Goal: Task Accomplishment & Management: Use online tool/utility

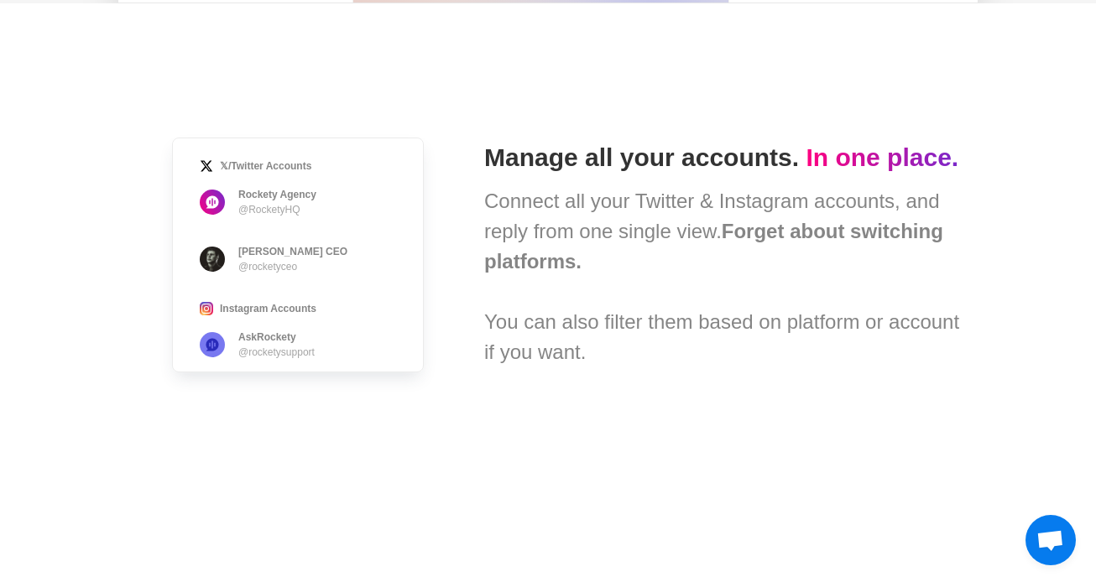
scroll to position [1037, 0]
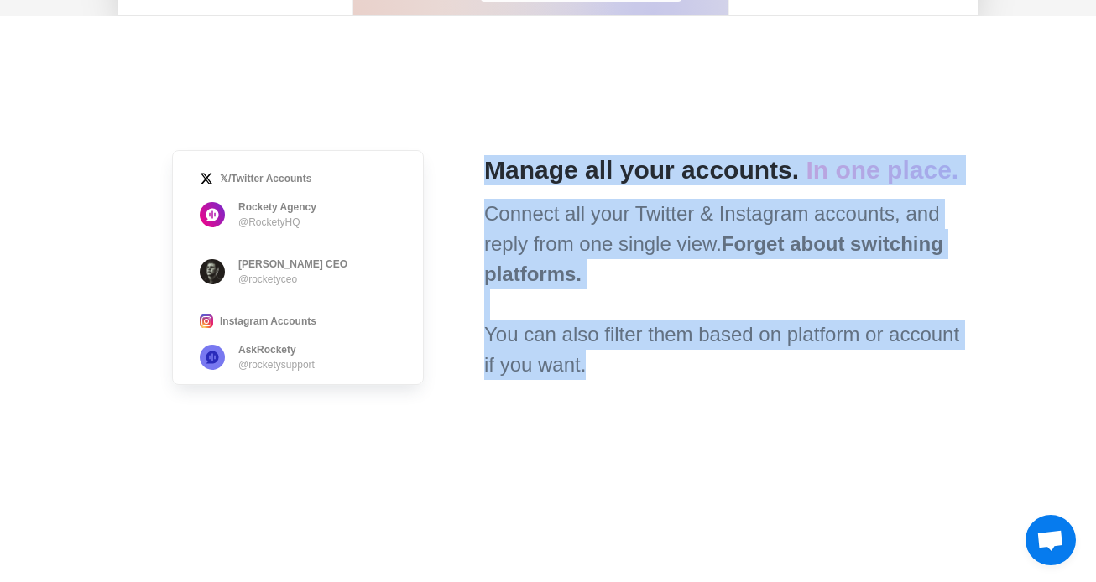
drag, startPoint x: 457, startPoint y: 317, endPoint x: 644, endPoint y: 386, distance: 199.4
click at [644, 386] on div "𝕏/Twitter Accounts Rockety Agency @RocketyHQ [PERSON_NAME] · Rockety CEO @rocke…" at bounding box center [548, 268] width 833 height 504
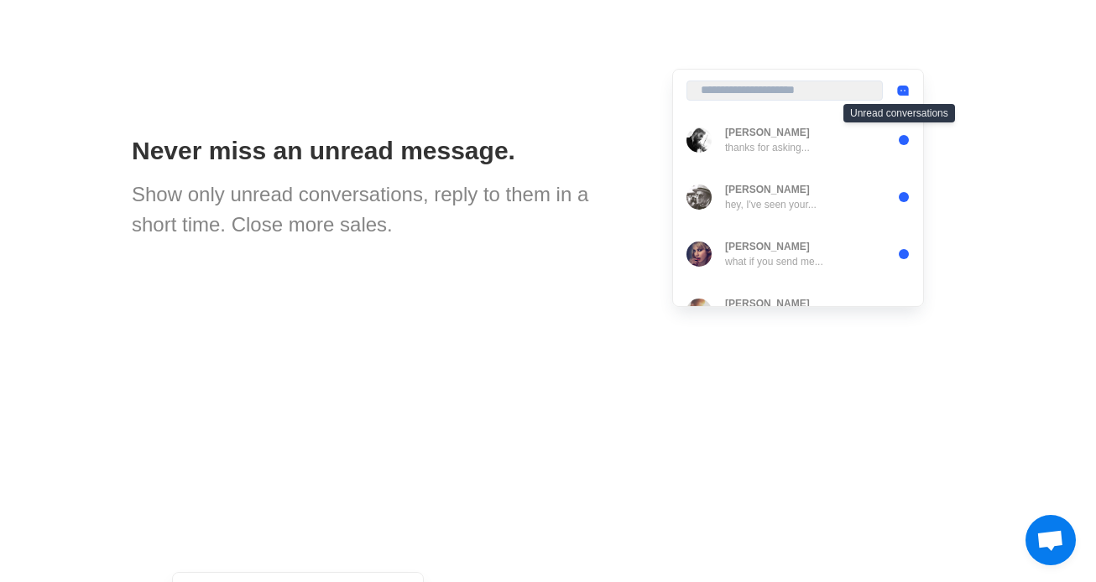
scroll to position [1663, 0]
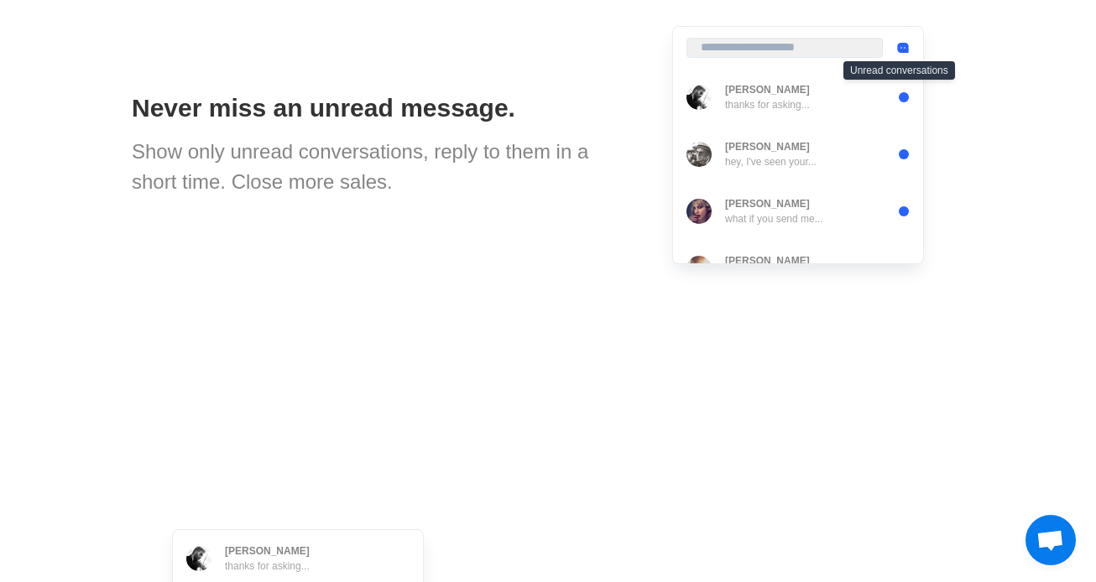
drag, startPoint x: 117, startPoint y: 129, endPoint x: 336, endPoint y: 191, distance: 227.5
click at [336, 191] on div "Show only unread conversations, reply to them in a short time. Close more sales." at bounding box center [382, 167] width 500 height 60
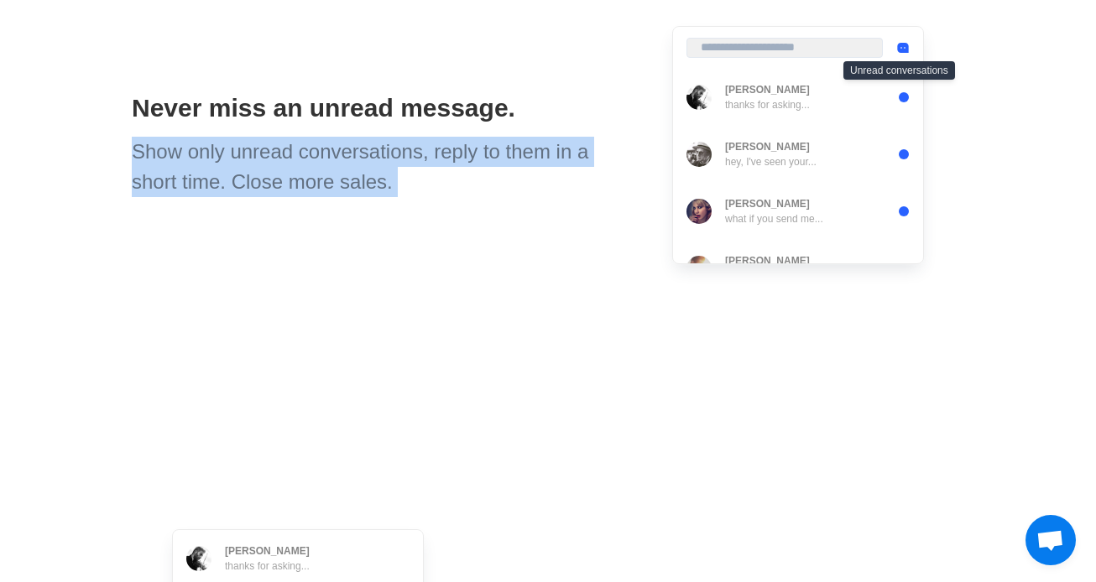
click at [336, 191] on div "Show only unread conversations, reply to them in a short time. Close more sales." at bounding box center [382, 167] width 500 height 60
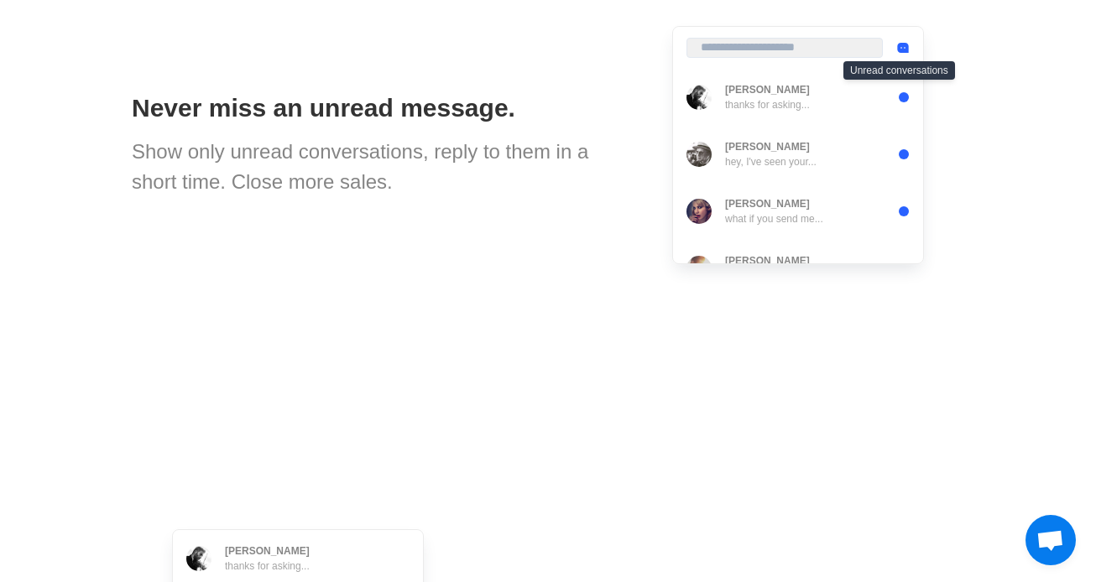
click at [497, 200] on div "Never miss an unread message. Show only unread conversations, reply to them in …" at bounding box center [548, 145] width 833 height 504
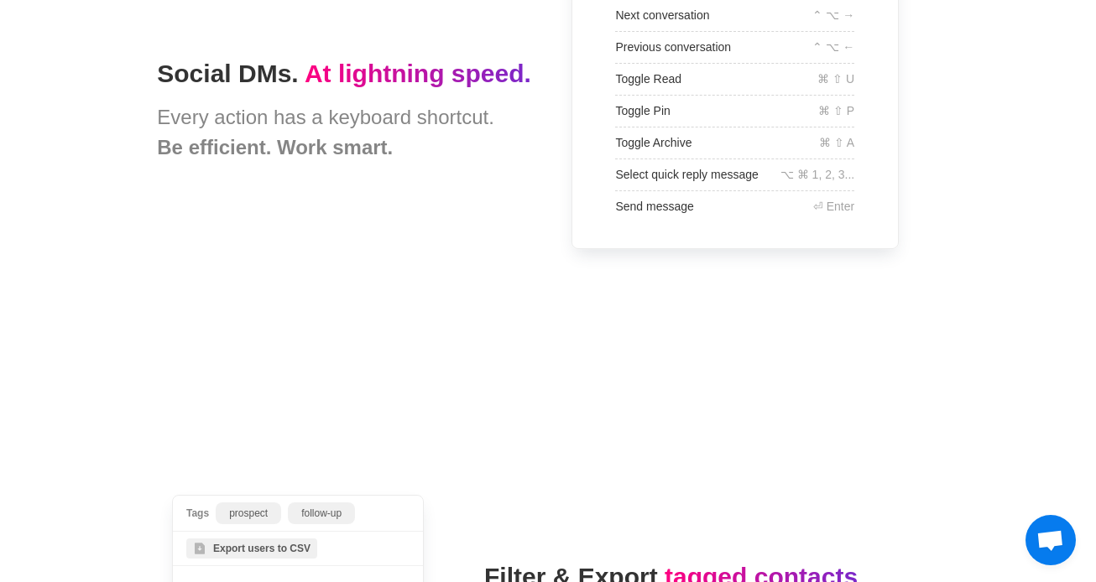
scroll to position [4104, 0]
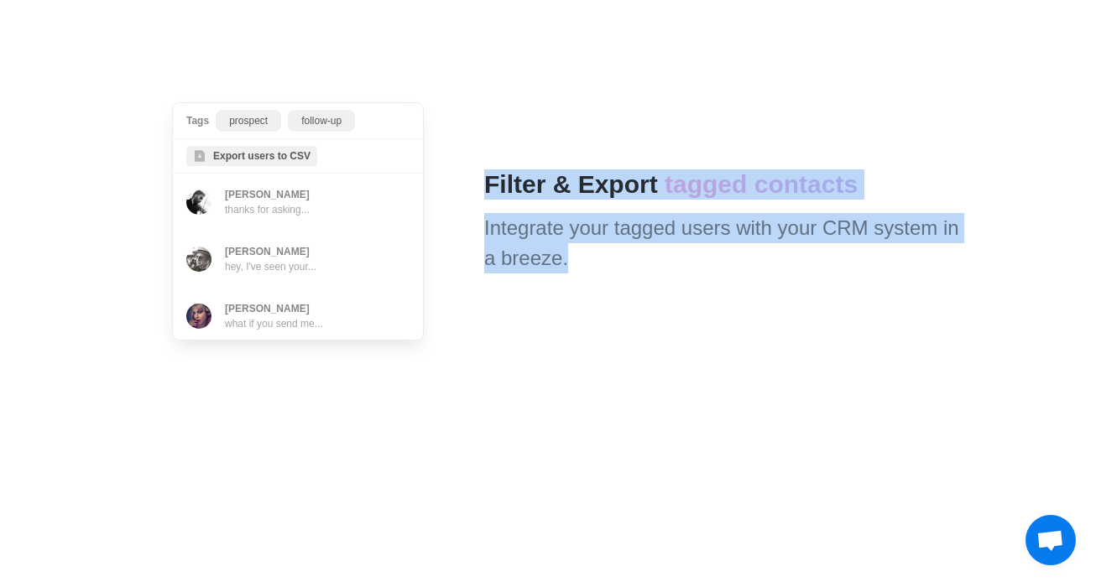
drag, startPoint x: 479, startPoint y: 176, endPoint x: 571, endPoint y: 279, distance: 137.3
click at [571, 279] on div "Tags prospect follow-up Export users to CSV Dan Reeve thanks for asking... Matt…" at bounding box center [548, 222] width 833 height 504
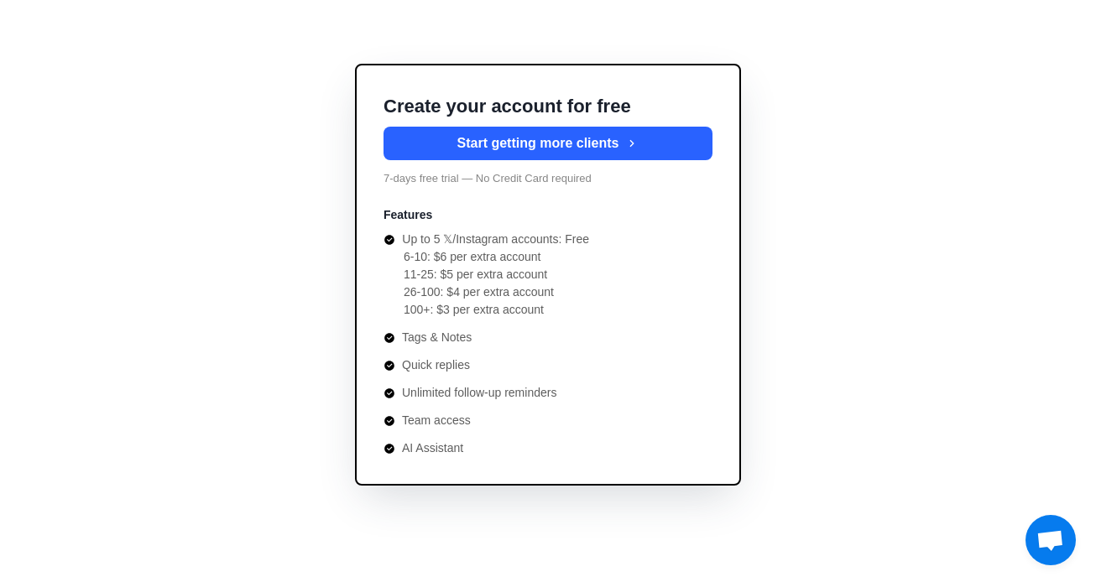
scroll to position [6183, 0]
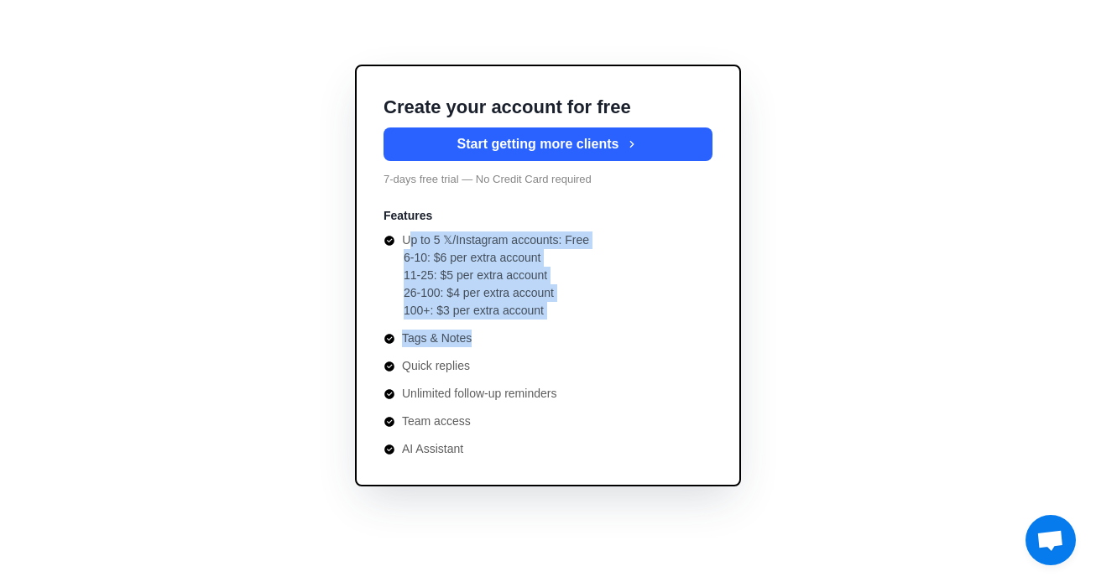
drag, startPoint x: 409, startPoint y: 246, endPoint x: 573, endPoint y: 342, distance: 190.3
click at [573, 342] on ul "Up to 5 𝕏/Instagram accounts: Free 6-10: $6 per extra account 11-25: $5 per ext…" at bounding box center [548, 345] width 329 height 227
click at [573, 342] on li "Tags & Notes" at bounding box center [548, 339] width 329 height 18
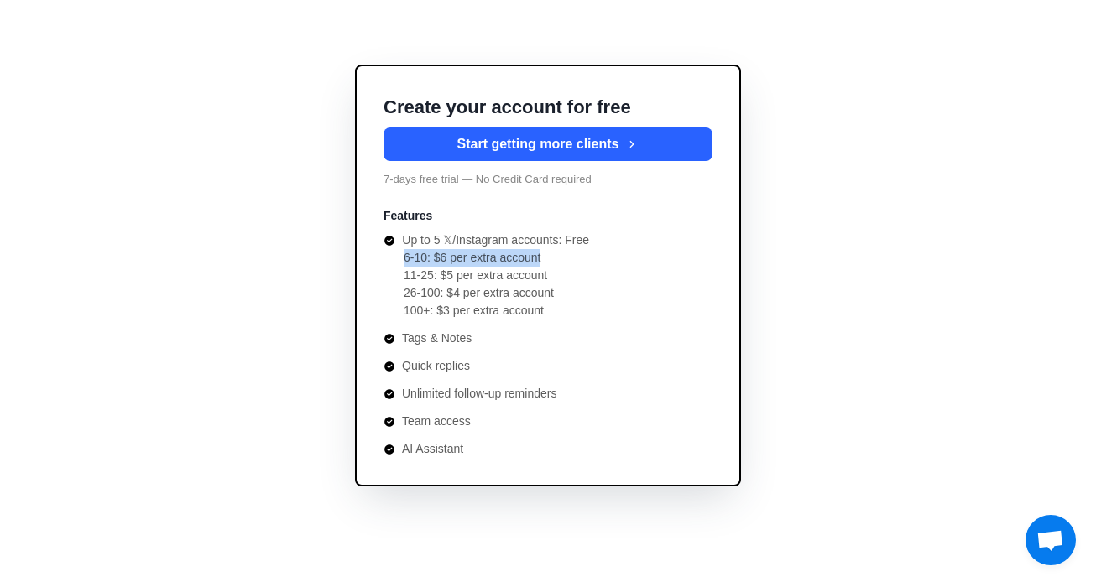
drag, startPoint x: 400, startPoint y: 256, endPoint x: 608, endPoint y: 258, distance: 208.2
click at [608, 258] on ul "6-10: $6 per extra account 11-25: $5 per extra account 26-100: $4 per extra acc…" at bounding box center [548, 284] width 329 height 71
click at [608, 258] on li "6-10: $6 per extra account" at bounding box center [558, 258] width 309 height 18
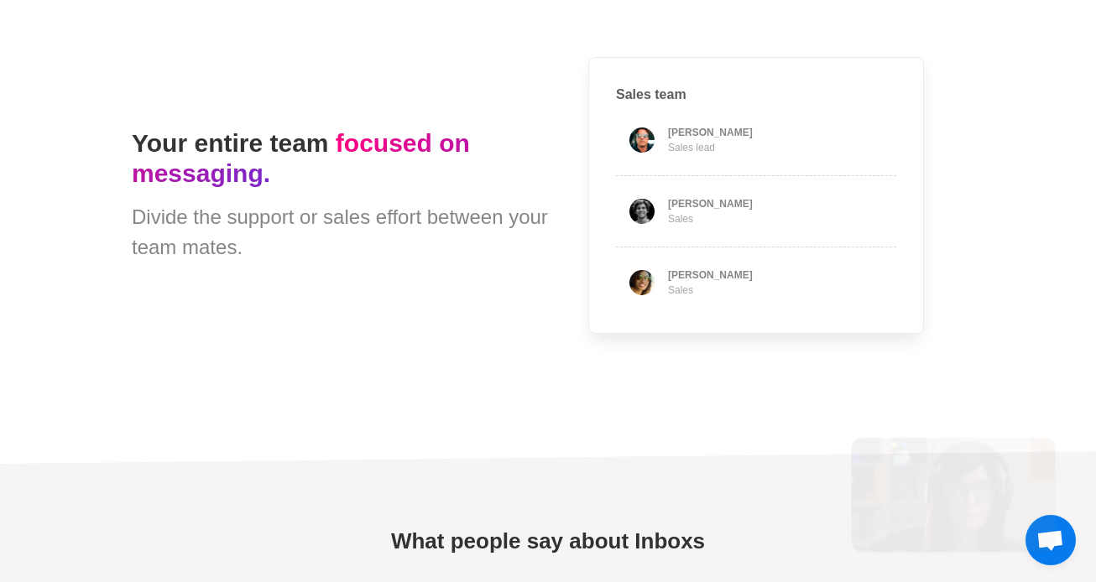
type textarea "*"
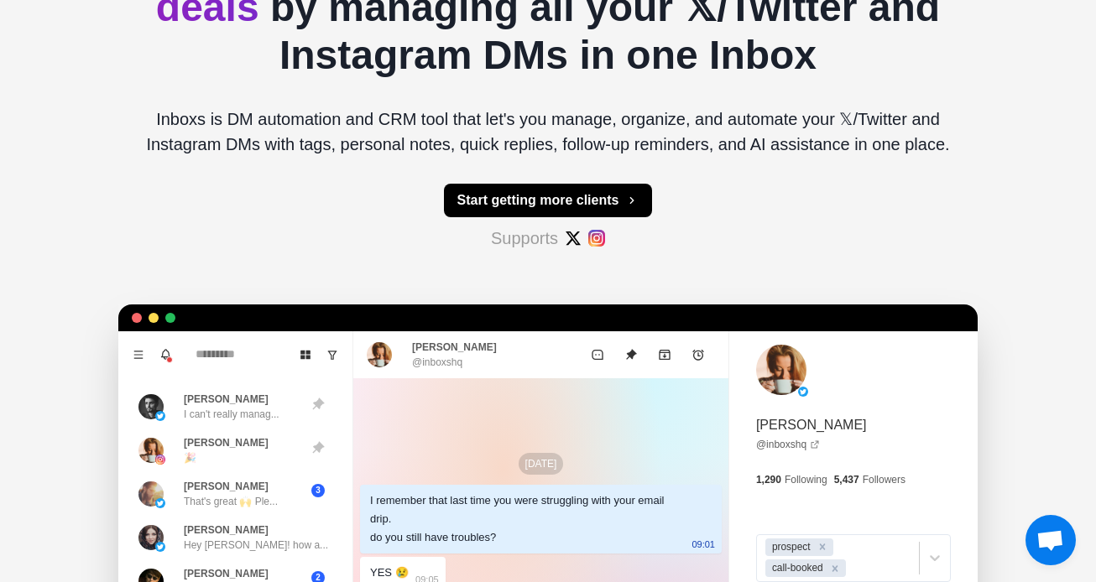
scroll to position [0, 0]
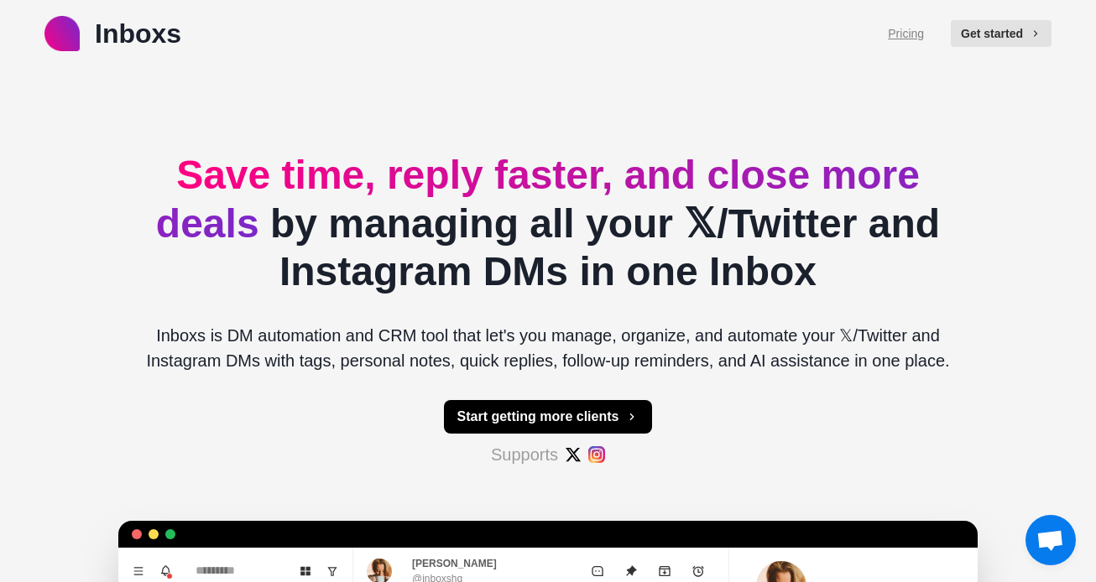
click at [914, 37] on link "Pricing" at bounding box center [906, 34] width 36 height 18
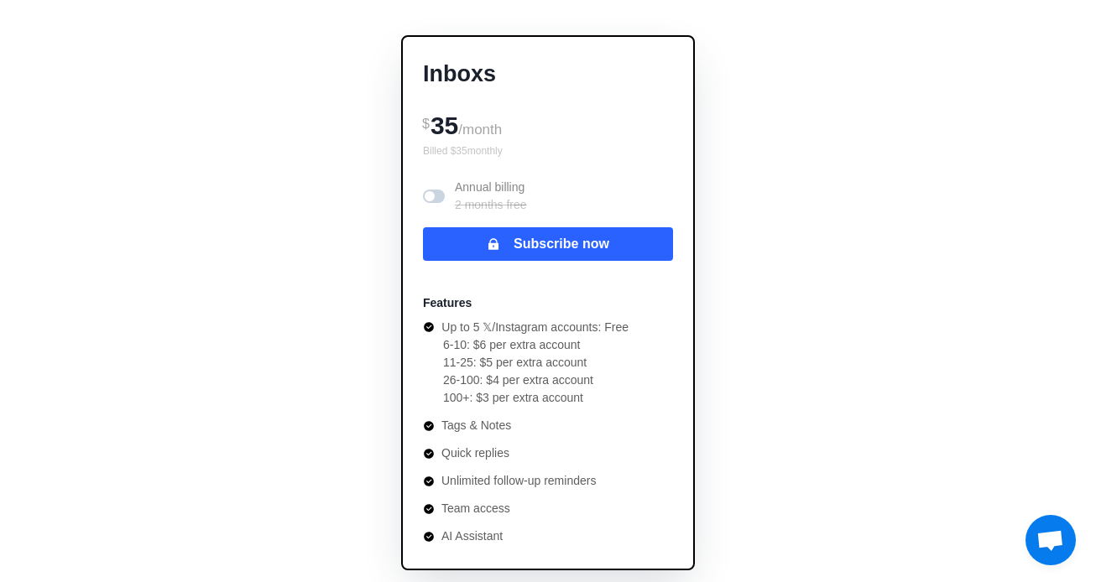
scroll to position [189, 0]
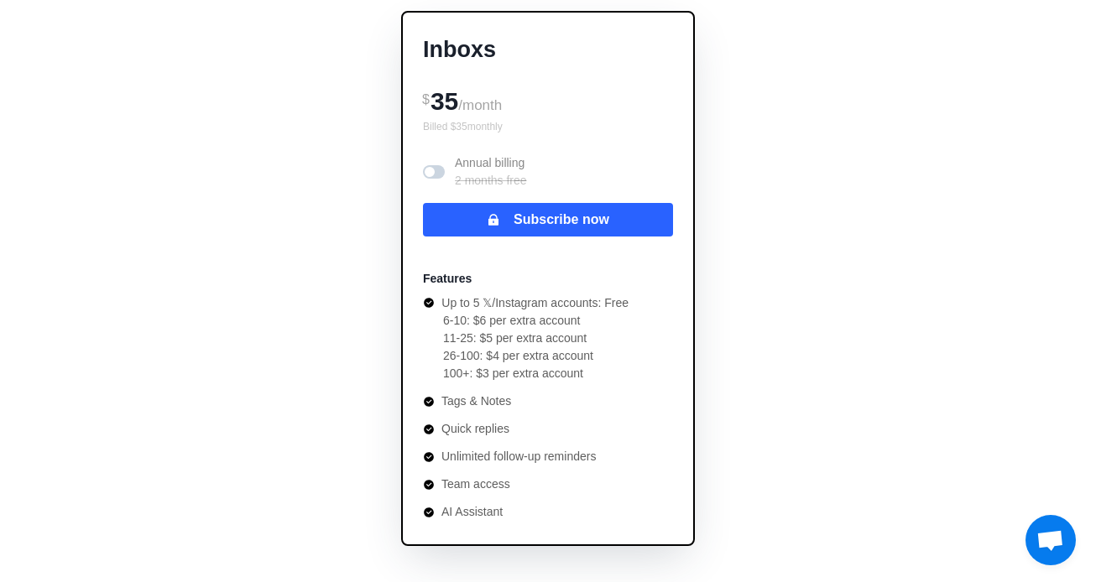
click at [488, 300] on p "Up to 5 𝕏/Instagram accounts: Free" at bounding box center [534, 304] width 187 height 18
drag, startPoint x: 471, startPoint y: 321, endPoint x: 557, endPoint y: 321, distance: 86.5
click at [557, 321] on li "6-10: $6 per extra account" at bounding box center [535, 321] width 185 height 18
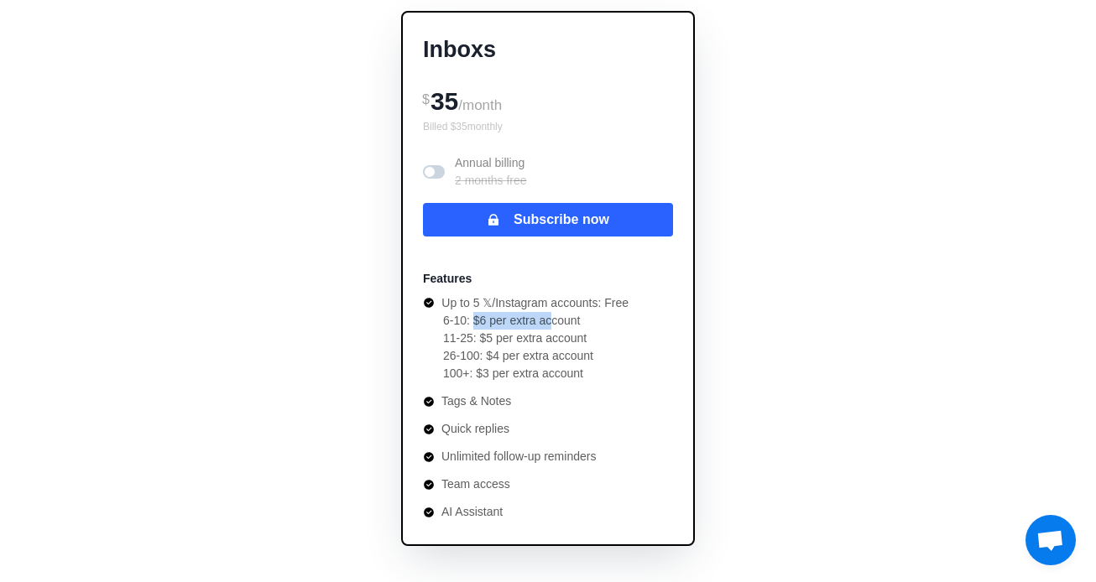
click at [557, 321] on li "6-10: $6 per extra account" at bounding box center [535, 321] width 185 height 18
click at [629, 309] on p "Up to 5 𝕏/Instagram accounts: Free" at bounding box center [534, 304] width 187 height 18
click at [823, 381] on div "Manage your Twitter conversations and grow your business . Unlock the full pote…" at bounding box center [548, 396] width 833 height 1036
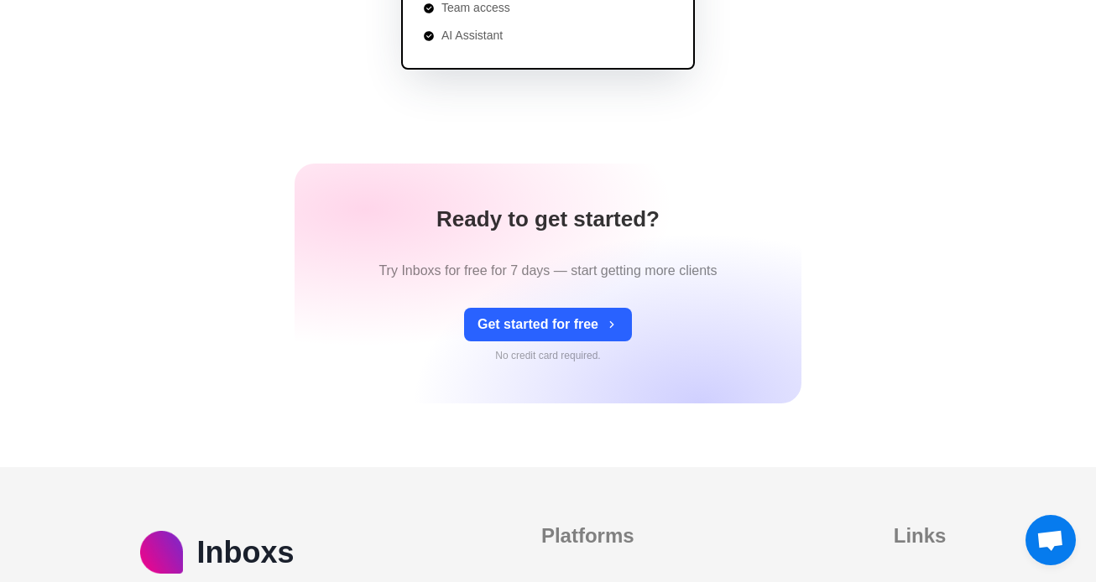
scroll to position [869, 0]
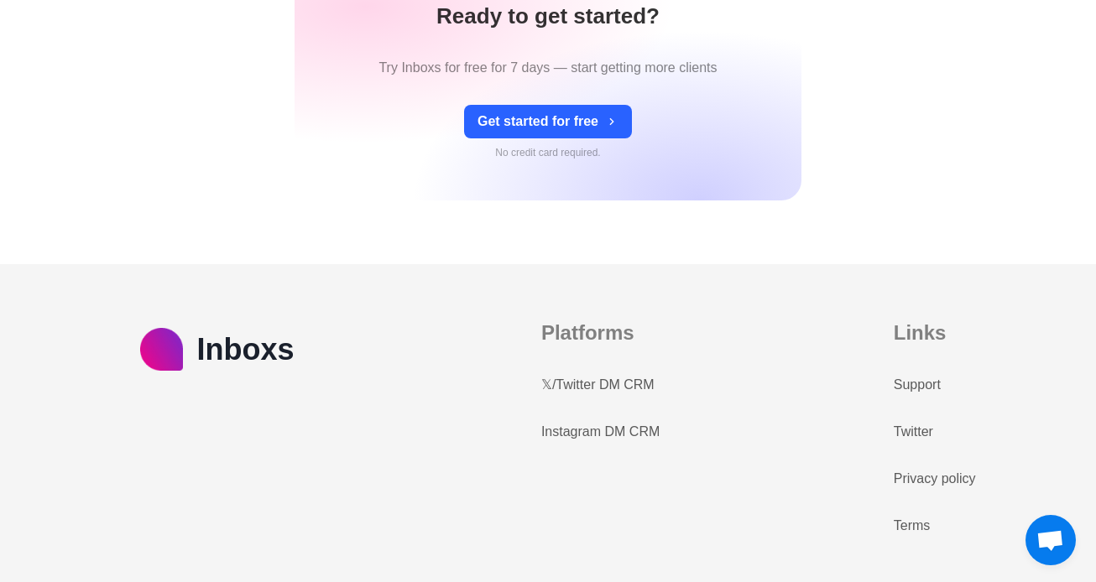
click at [588, 377] on link "𝕏/Twitter DM CRM" at bounding box center [597, 385] width 113 height 20
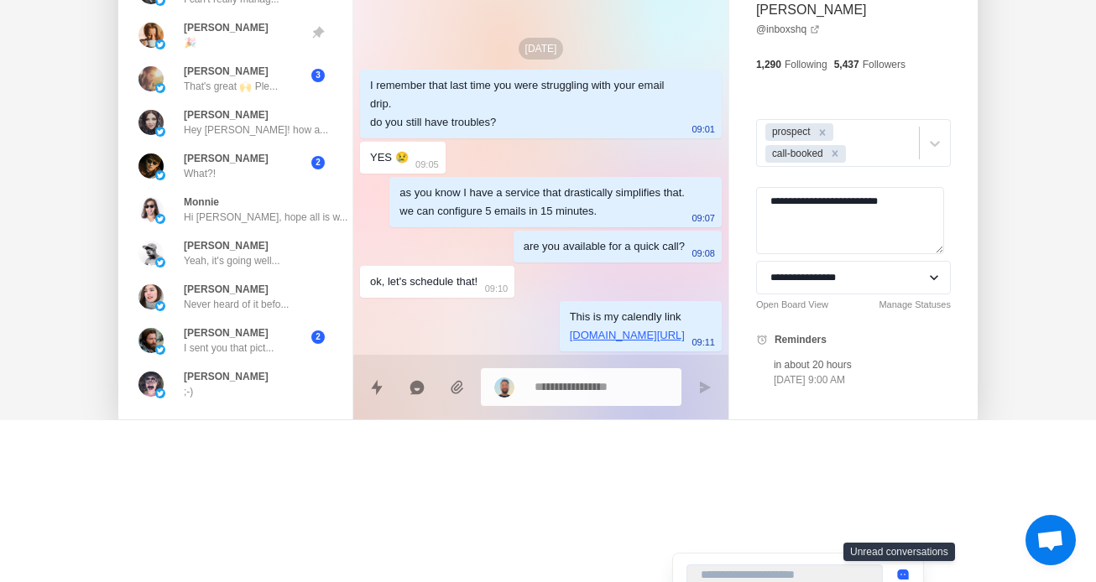
scroll to position [454, 0]
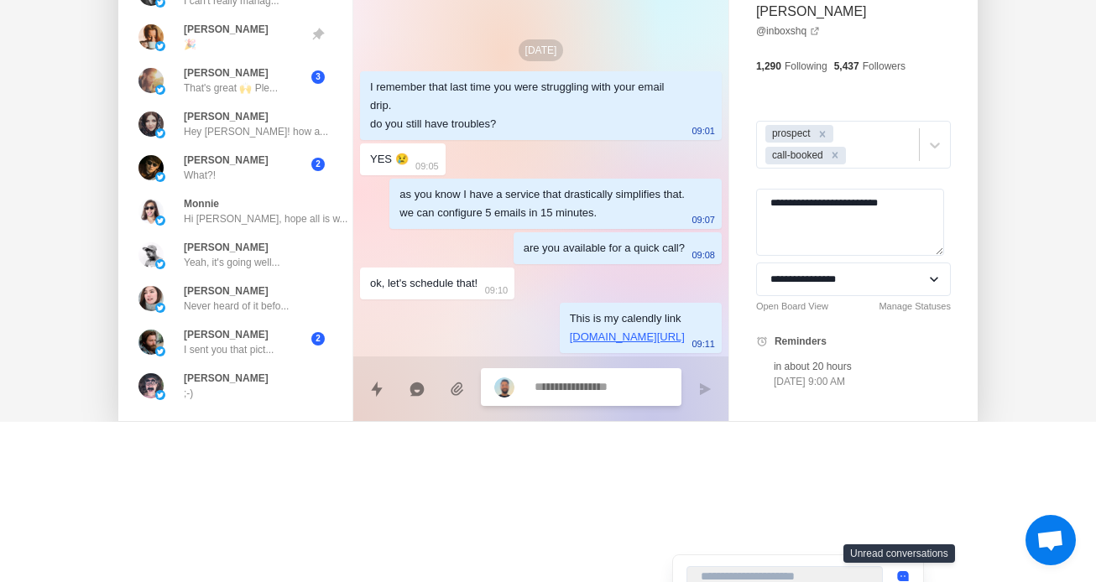
click at [573, 394] on textarea at bounding box center [601, 387] width 133 height 24
click at [390, 387] on button "Quick replies" at bounding box center [377, 390] width 34 height 34
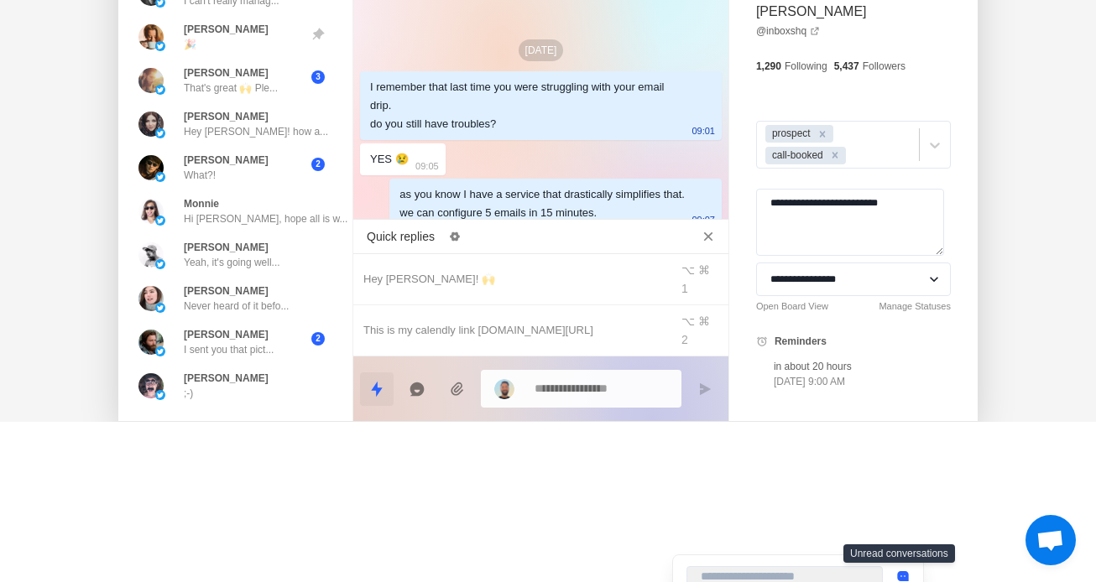
click at [390, 387] on button "Quick replies" at bounding box center [377, 390] width 34 height 34
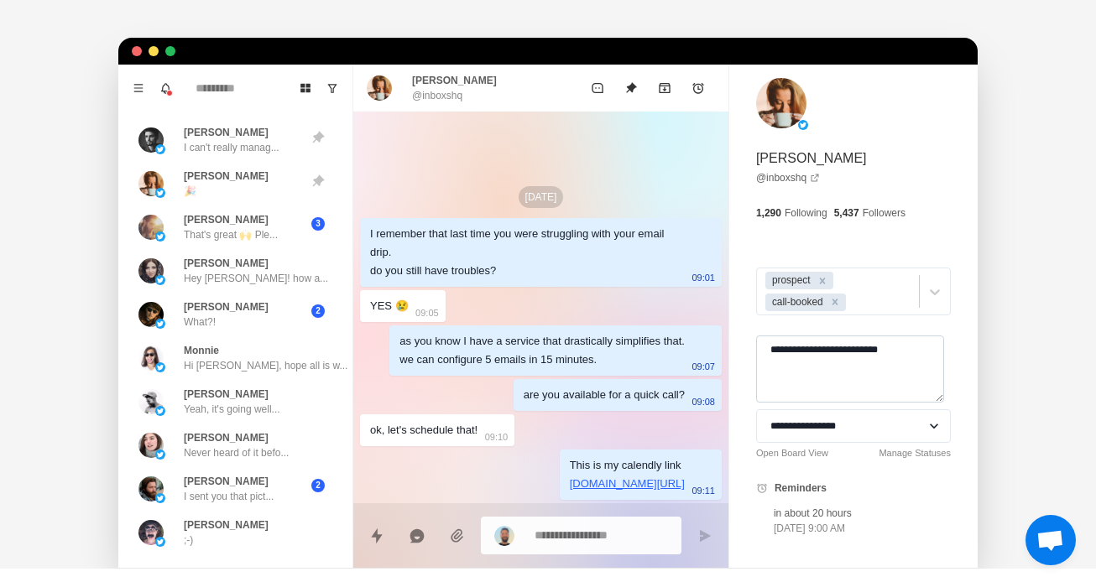
scroll to position [305, 0]
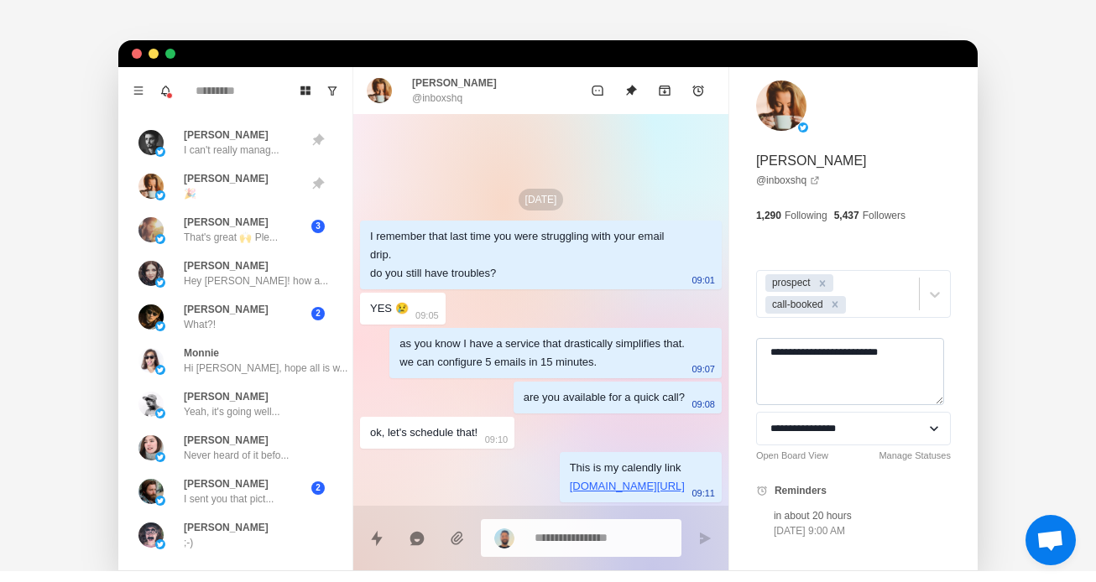
click at [895, 369] on textarea "**********" at bounding box center [850, 371] width 188 height 67
click at [930, 369] on textarea "**********" at bounding box center [850, 371] width 188 height 67
click at [944, 363] on textarea "**********" at bounding box center [850, 371] width 188 height 67
click at [896, 414] on select "**********" at bounding box center [853, 429] width 195 height 34
click at [217, 146] on p "I can't really manag..." at bounding box center [232, 150] width 96 height 15
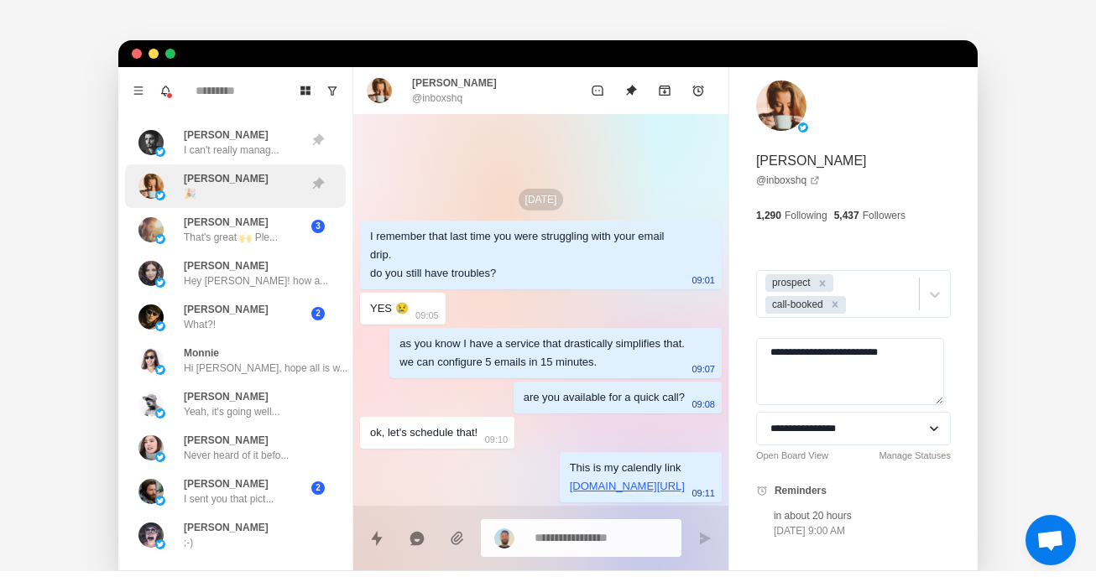
click at [217, 187] on div "[PERSON_NAME] 🎉" at bounding box center [226, 186] width 85 height 30
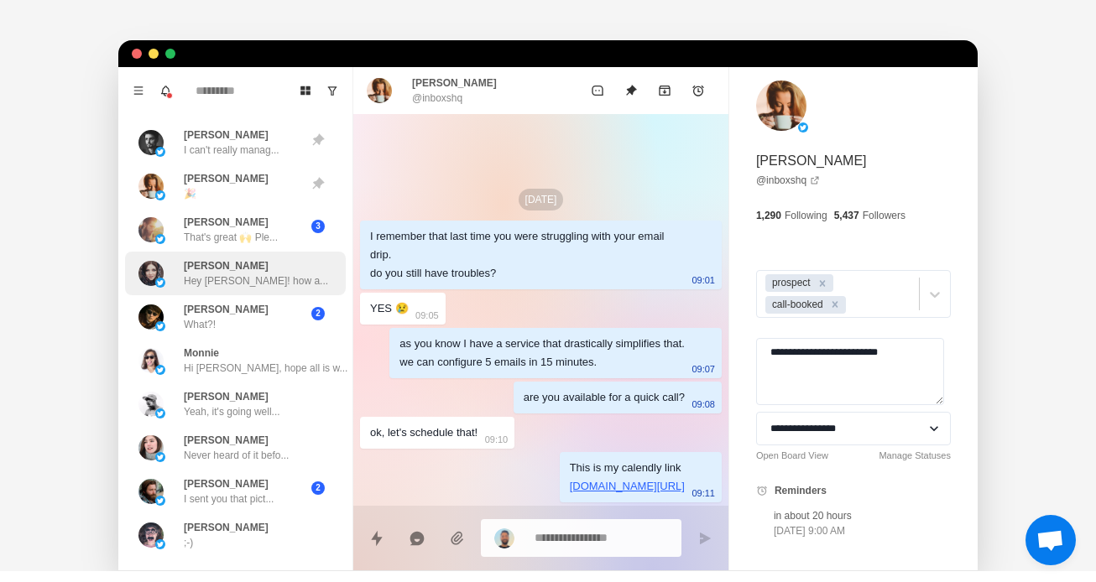
click at [217, 261] on p "[PERSON_NAME]" at bounding box center [226, 266] width 85 height 15
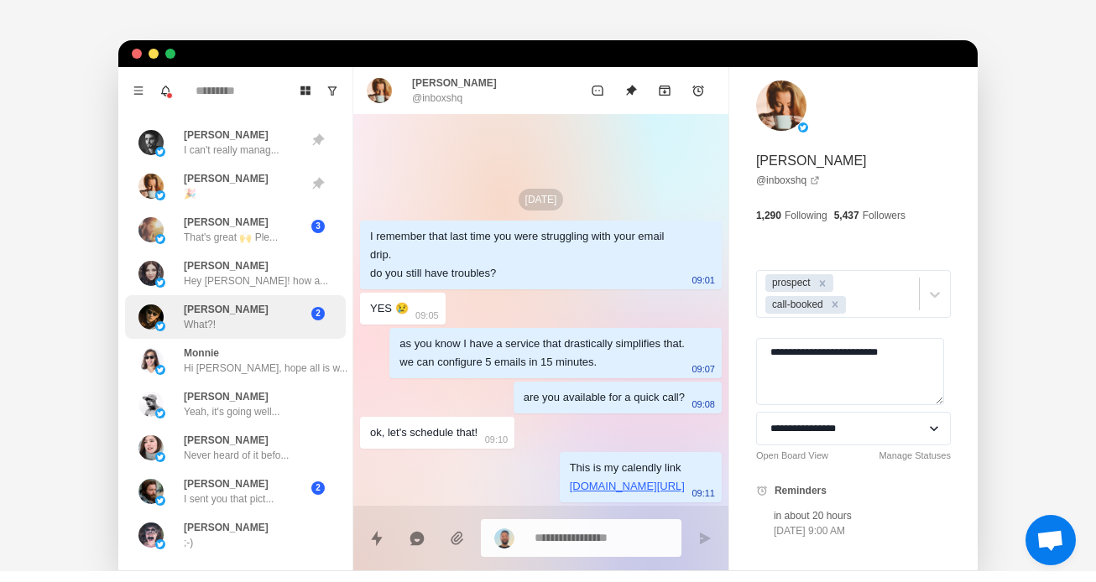
click at [216, 329] on p "What?!" at bounding box center [200, 324] width 32 height 15
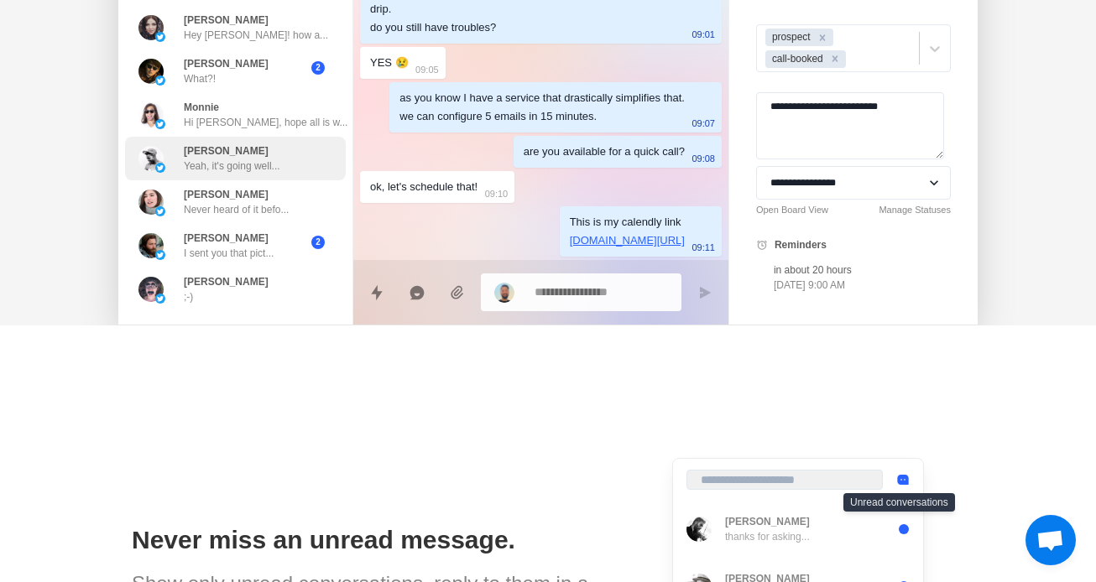
scroll to position [512, 0]
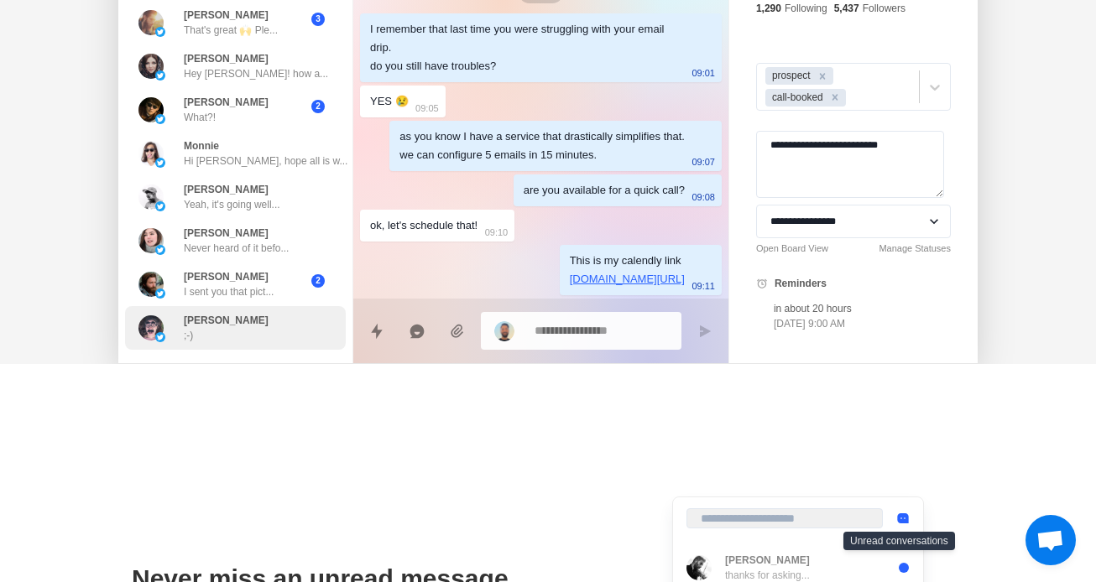
click at [270, 306] on div "[PERSON_NAME] ;-)" at bounding box center [235, 328] width 221 height 44
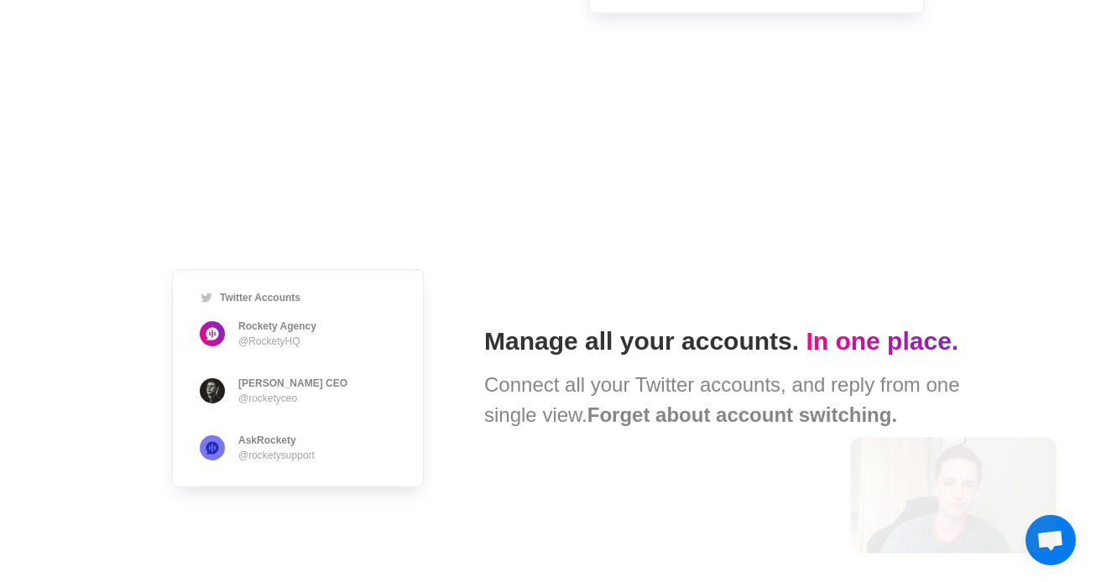
type textarea "*"
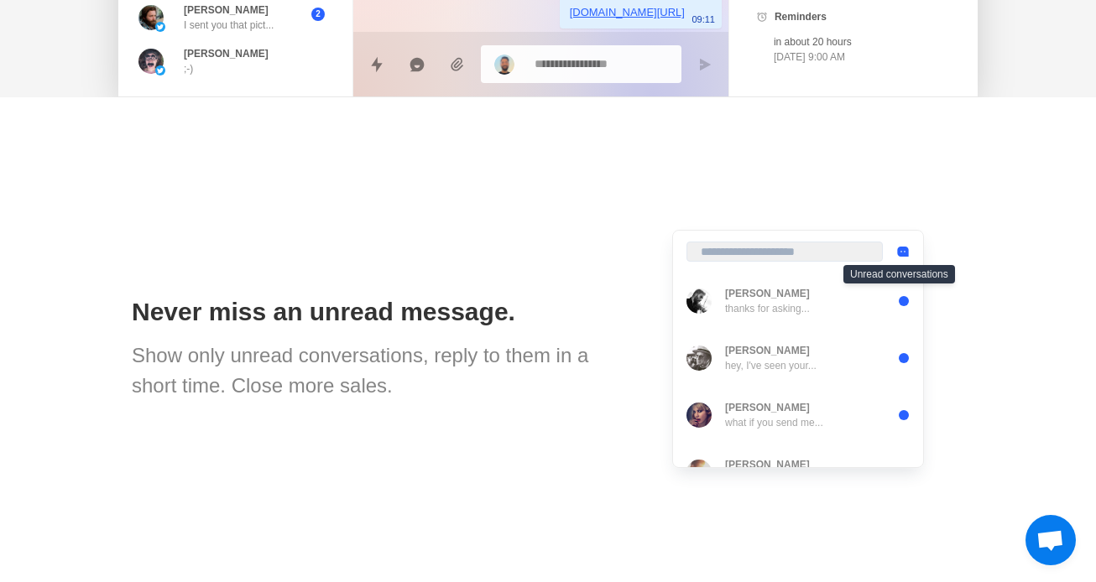
scroll to position [0, 0]
